Goal: Task Accomplishment & Management: Complete application form

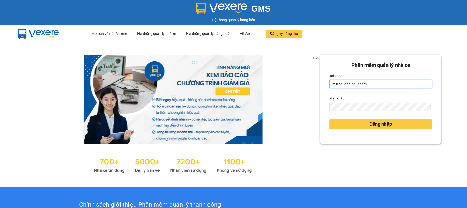
click at [329, 82] on input "minhduong.phucanex" at bounding box center [380, 84] width 103 height 8
type input "tuan.phucanex"
click at [366, 119] on div "Đăng nhập" at bounding box center [380, 124] width 103 height 14
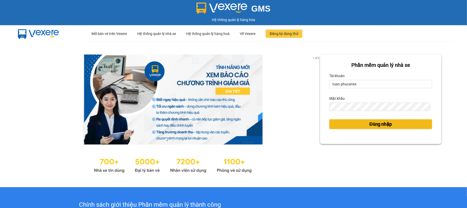
click at [370, 121] on span "Đăng nhập" at bounding box center [381, 123] width 23 height 7
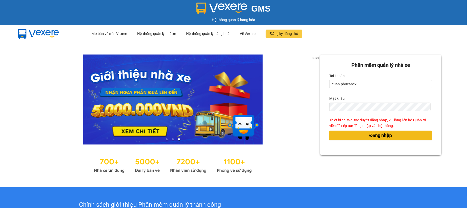
click at [373, 134] on span "Đăng nhập" at bounding box center [381, 135] width 23 height 7
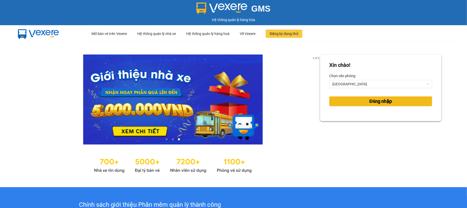
click at [375, 101] on span "Đăng nhập" at bounding box center [381, 101] width 23 height 7
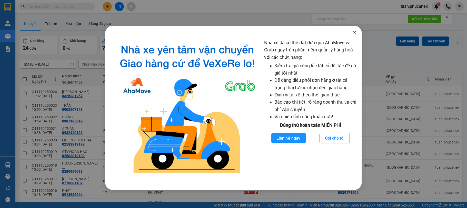
click at [357, 31] on span "Close" at bounding box center [355, 33] width 14 height 14
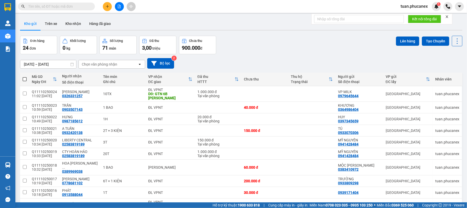
click at [108, 8] on button at bounding box center [107, 6] width 9 height 9
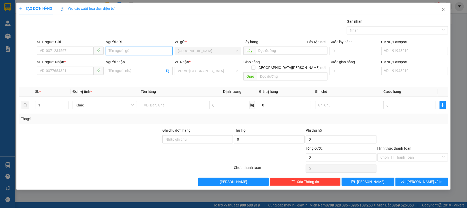
click at [124, 51] on input "Người gửi" at bounding box center [139, 51] width 67 height 8
click at [135, 53] on input "AN TỨ" at bounding box center [139, 51] width 67 height 8
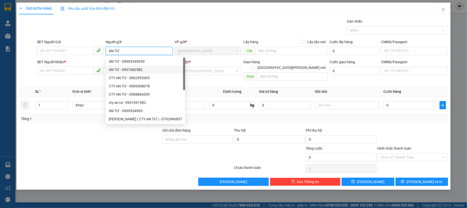
type input "AN TƯ"
click at [101, 32] on div "Gói vận chuyển * Tiêu chuẩn Gán nhãn Nhãn" at bounding box center [243, 27] width 414 height 18
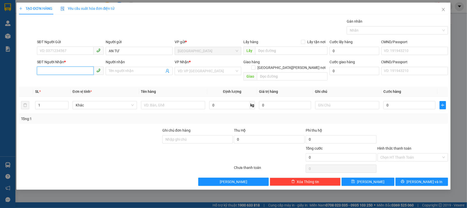
click at [76, 73] on input "SĐT Người Nhận *" at bounding box center [65, 70] width 57 height 8
click at [55, 51] on input "SĐT Người Gửi" at bounding box center [65, 50] width 57 height 8
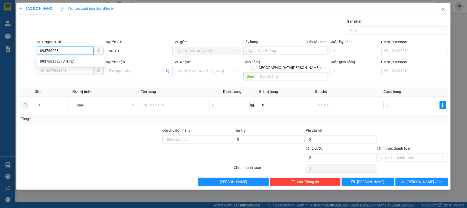
type input "0937692582"
click at [72, 61] on div "0937692582 - AN TƯ" at bounding box center [70, 62] width 61 height 6
type input "0911471749"
type input "[PERSON_NAME]"
type input "0937692582"
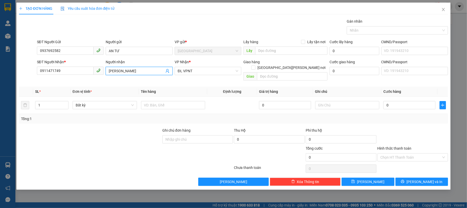
click at [147, 72] on input "[PERSON_NAME]" at bounding box center [137, 71] width 56 height 6
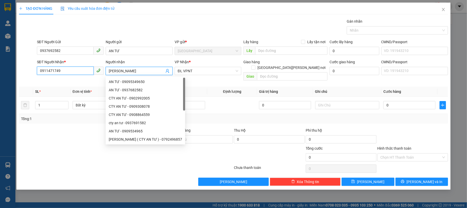
click at [66, 68] on input "0911471749" at bounding box center [65, 70] width 57 height 8
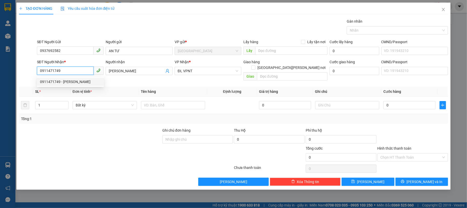
click at [70, 73] on input "0911471749" at bounding box center [65, 70] width 57 height 8
type input "0934037574"
click at [72, 81] on div "0934037574 - DIỆU" at bounding box center [70, 82] width 61 height 6
type input "DIỆU"
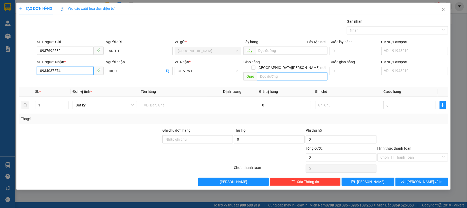
type input "0934037574"
click at [303, 73] on input "text" at bounding box center [292, 76] width 71 height 8
type input "33 DDIEJN"
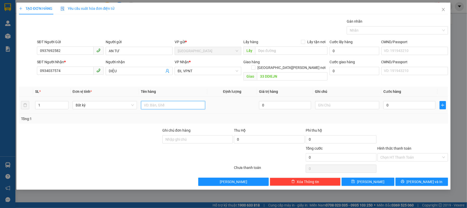
click at [177, 103] on input "text" at bounding box center [173, 105] width 64 height 8
click at [123, 101] on span "Bất kỳ" at bounding box center [105, 105] width 58 height 8
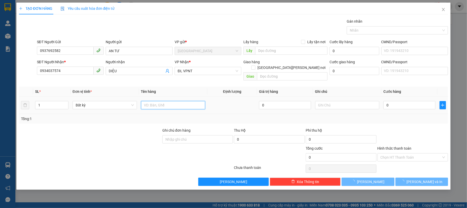
click at [202, 101] on input "text" at bounding box center [173, 105] width 64 height 8
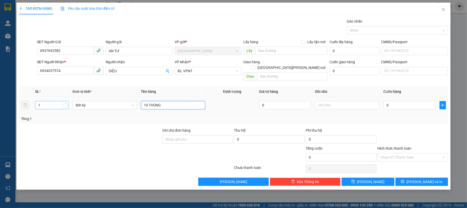
type input "10 THÙNG"
drag, startPoint x: 53, startPoint y: 103, endPoint x: 56, endPoint y: 103, distance: 3.1
click at [53, 103] on input "1" at bounding box center [51, 105] width 33 height 8
type input "10"
click at [406, 103] on input "0" at bounding box center [410, 105] width 52 height 8
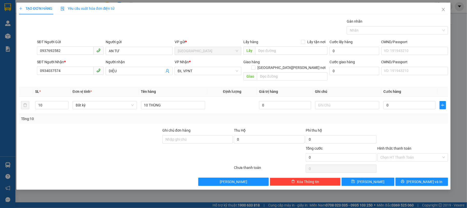
click at [399, 121] on div "Transit Pickup Surcharge Ids Transit Deliver Surcharge Ids Transit Deliver Surc…" at bounding box center [234, 101] width 430 height 167
click at [409, 103] on input "0" at bounding box center [410, 105] width 52 height 8
type input "3"
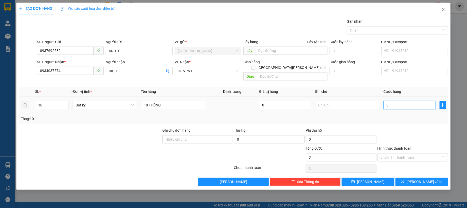
type input "30"
type input "300"
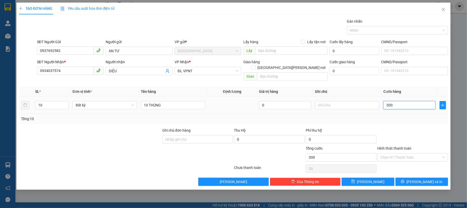
type input "300"
type input "300.000"
drag, startPoint x: 417, startPoint y: 110, endPoint x: 419, endPoint y: 110, distance: 2.6
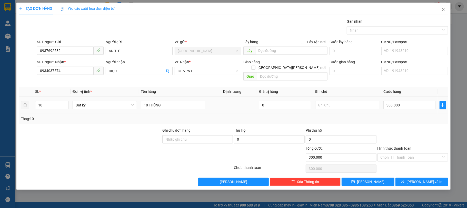
click at [417, 114] on div "Tổng: 10" at bounding box center [234, 119] width 430 height 10
click at [429, 179] on span "[PERSON_NAME] và In" at bounding box center [425, 182] width 36 height 6
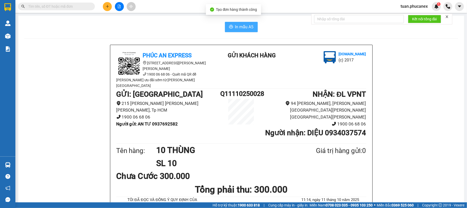
click at [239, 26] on span "In mẫu A5" at bounding box center [244, 27] width 18 height 6
click at [132, 113] on li "1900 06 68 06" at bounding box center [169, 116] width 104 height 7
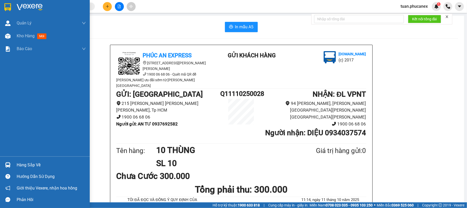
click at [8, 6] on img at bounding box center [7, 7] width 7 height 8
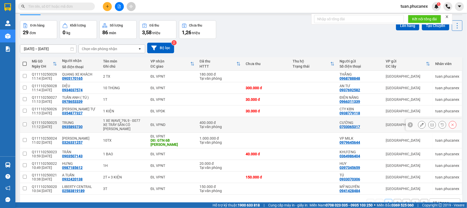
scroll to position [24, 0]
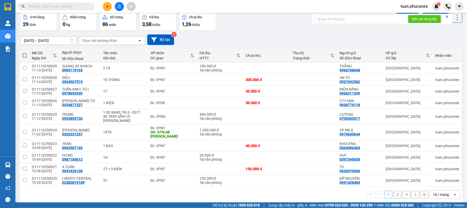
click at [440, 192] on div "10 / trang" at bounding box center [441, 194] width 16 height 5
click at [429, 178] on span "100 / trang" at bounding box center [438, 176] width 18 height 5
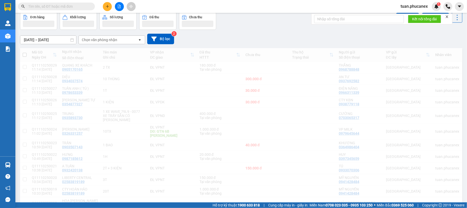
scroll to position [0, 0]
